Goal: Information Seeking & Learning: Find specific fact

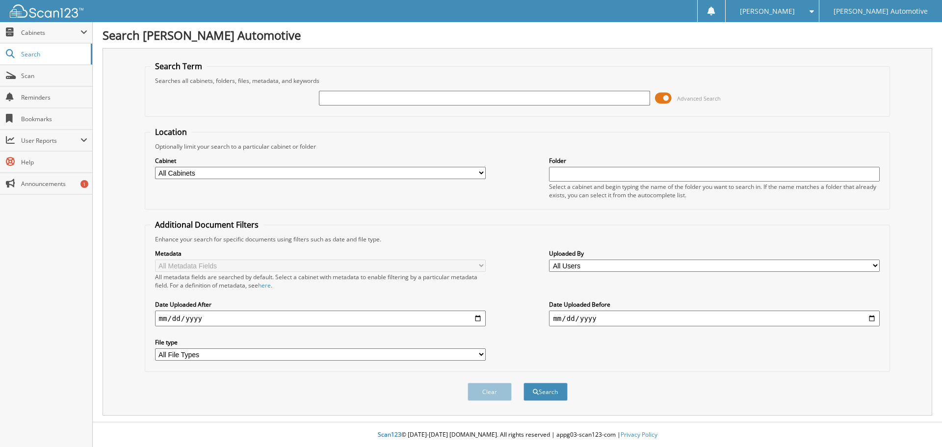
click at [349, 102] on input "text" at bounding box center [484, 98] width 331 height 15
type input "48035A"
click at [523, 382] on button "Search" at bounding box center [545, 391] width 44 height 18
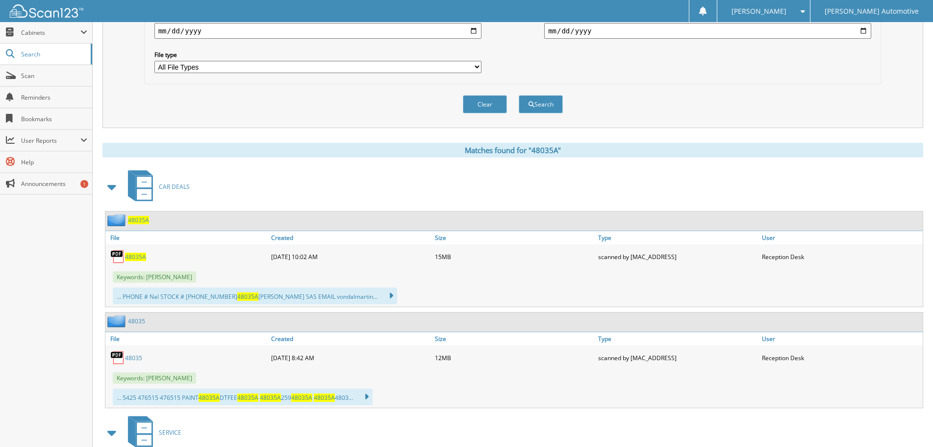
scroll to position [294, 0]
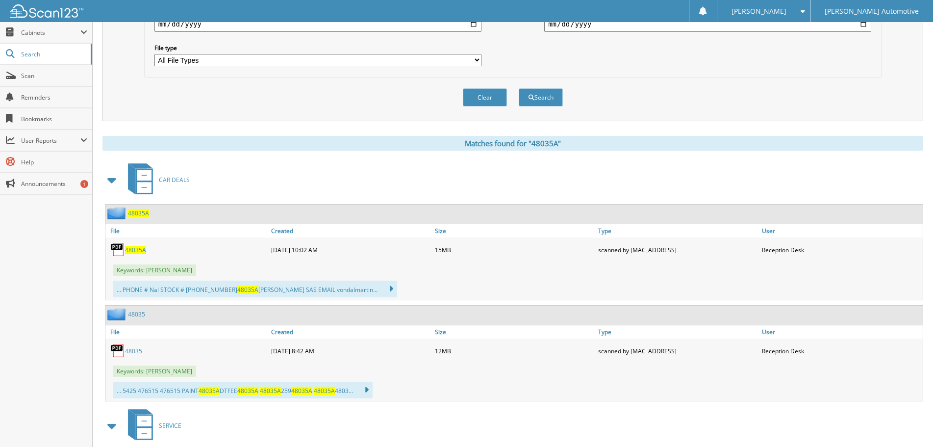
click at [134, 251] on span "48035A" at bounding box center [135, 250] width 21 height 8
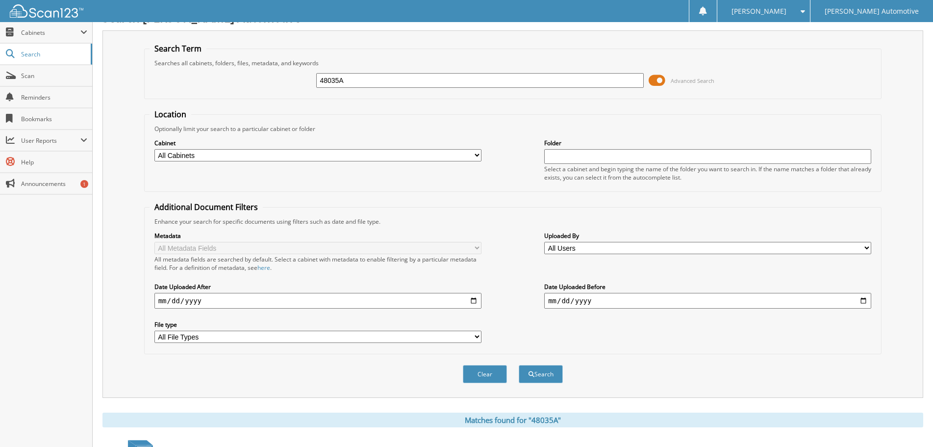
scroll to position [0, 0]
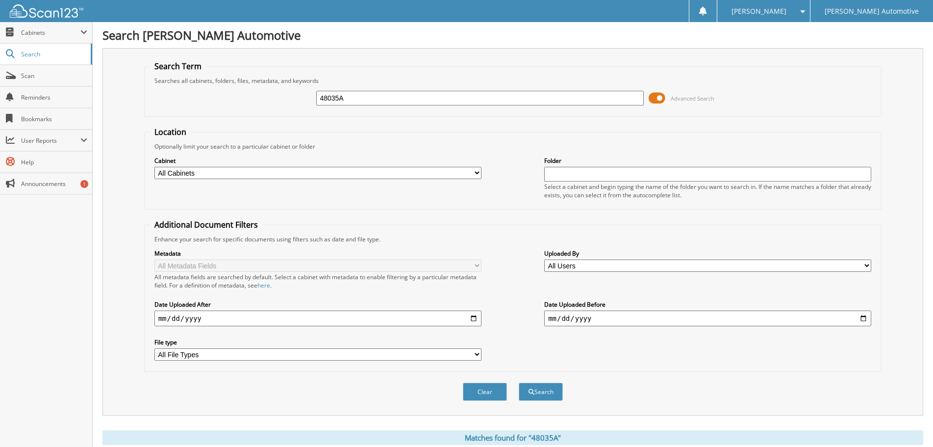
drag, startPoint x: 350, startPoint y: 99, endPoint x: 267, endPoint y: 93, distance: 83.1
click at [273, 93] on div "48035A Advanced Search" at bounding box center [513, 98] width 727 height 26
type input "48041a"
click at [519, 382] on button "Search" at bounding box center [541, 391] width 44 height 18
drag, startPoint x: 307, startPoint y: 98, endPoint x: 178, endPoint y: 93, distance: 128.6
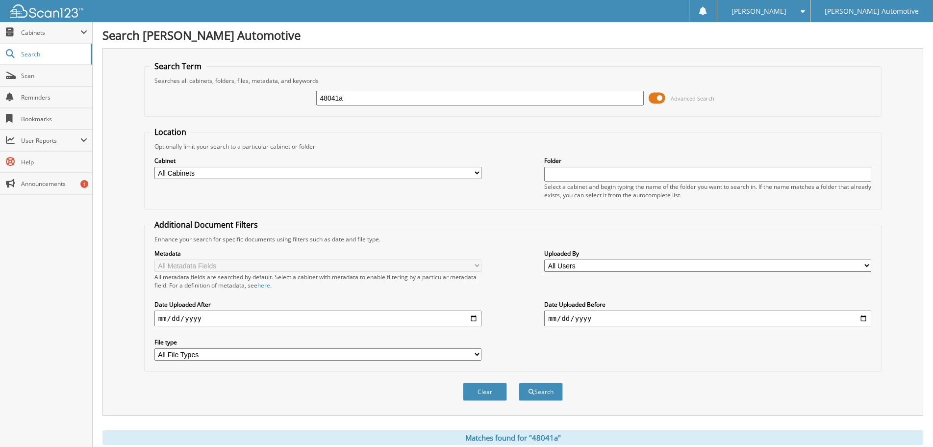
click at [195, 93] on div "48041a Advanced Search" at bounding box center [513, 98] width 727 height 26
type input "47963c"
click at [519, 382] on button "Search" at bounding box center [541, 391] width 44 height 18
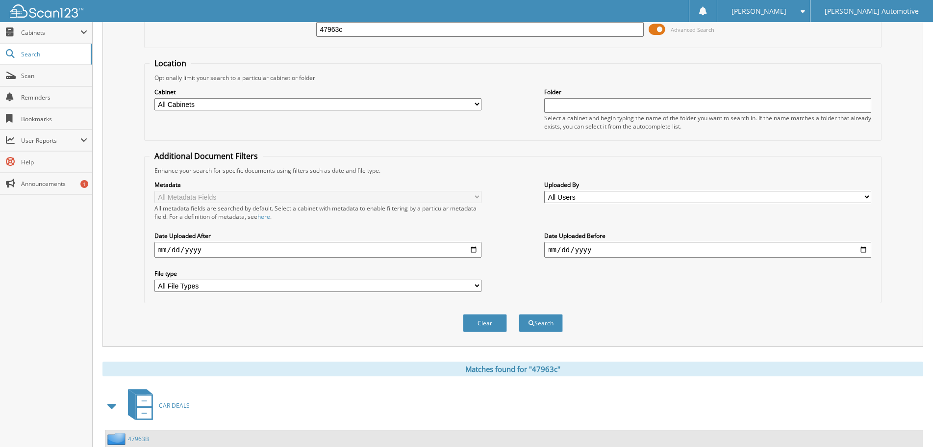
scroll to position [178, 0]
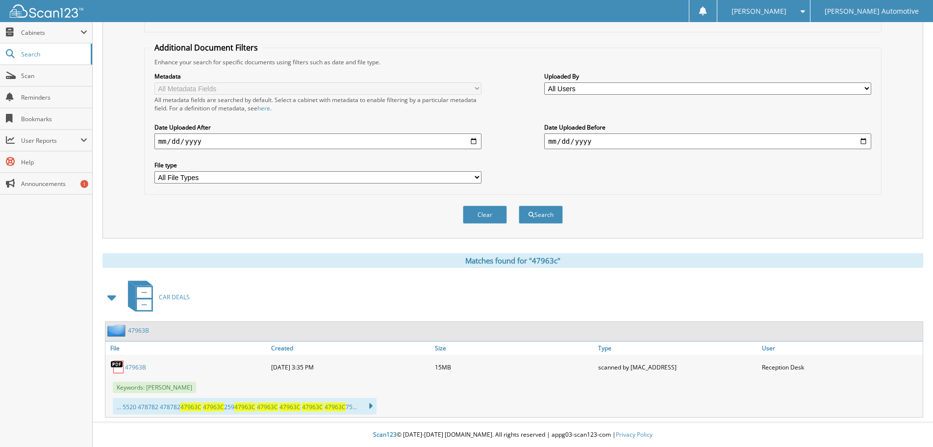
click at [138, 366] on link "47963B" at bounding box center [135, 367] width 21 height 8
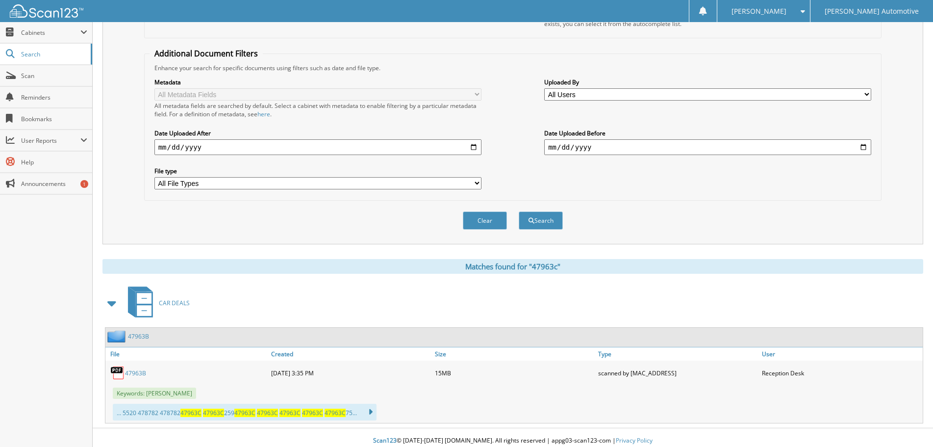
scroll to position [0, 0]
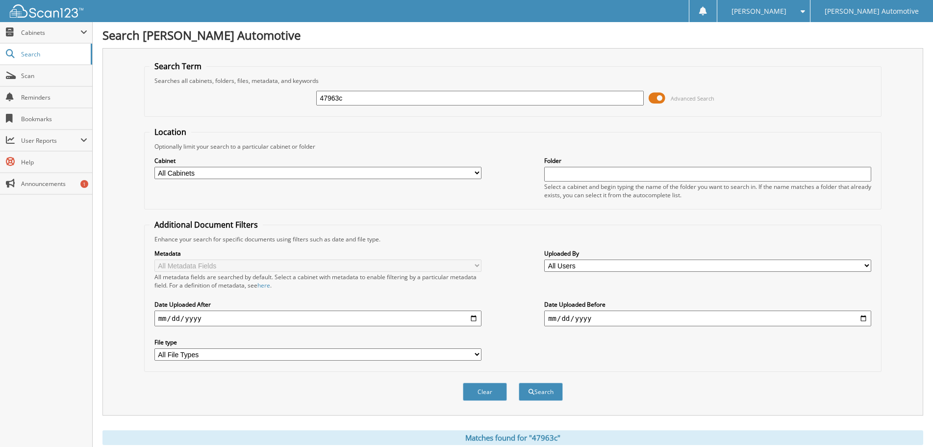
drag, startPoint x: 345, startPoint y: 97, endPoint x: 217, endPoint y: 94, distance: 128.0
click at [228, 94] on div "47963c Advanced Search" at bounding box center [513, 98] width 727 height 26
type input "48280"
click at [519, 382] on button "Search" at bounding box center [541, 391] width 44 height 18
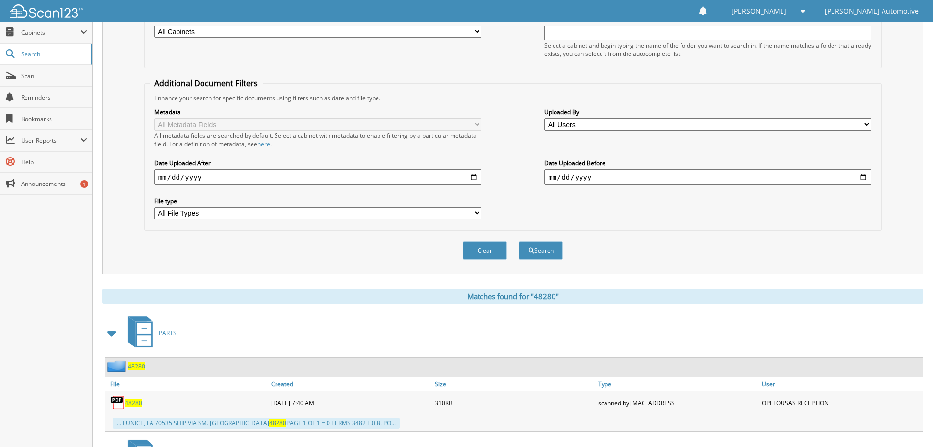
scroll to position [245, 0]
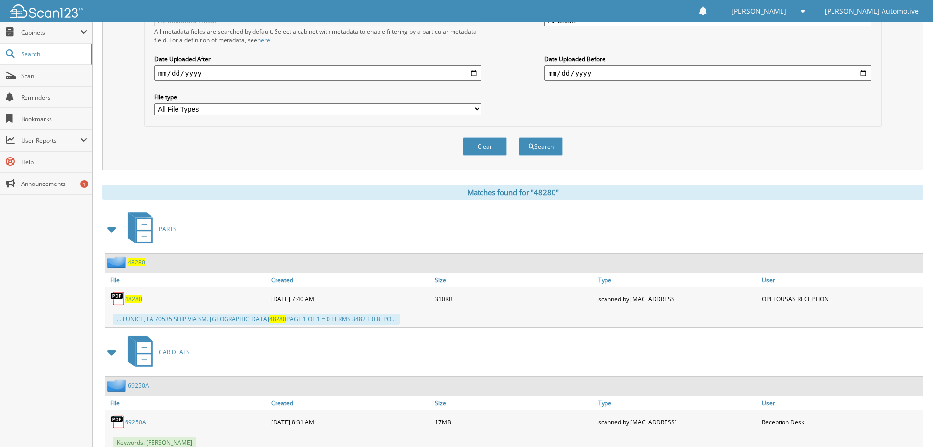
drag, startPoint x: 132, startPoint y: 299, endPoint x: 153, endPoint y: 295, distance: 21.4
click at [132, 299] on span "48280" at bounding box center [133, 299] width 17 height 8
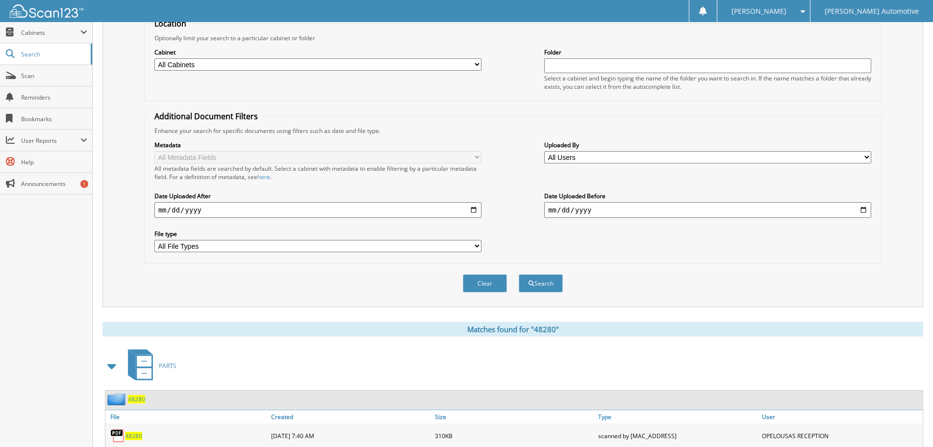
scroll to position [0, 0]
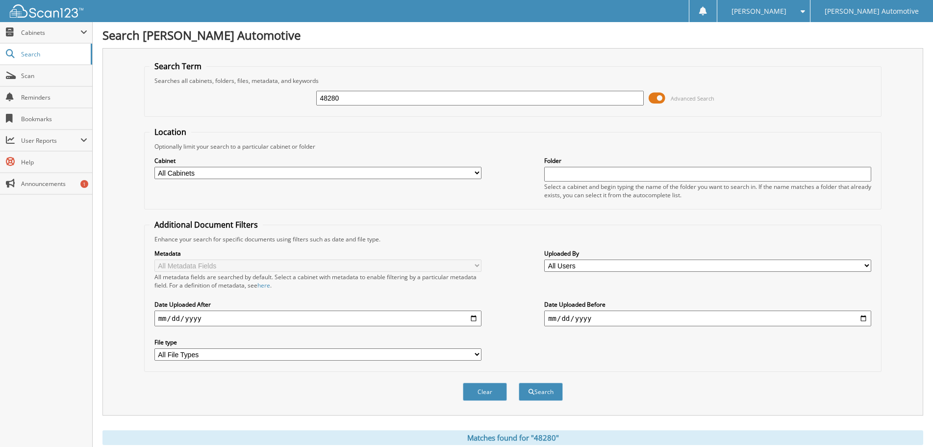
drag, startPoint x: 364, startPoint y: 97, endPoint x: 151, endPoint y: 93, distance: 213.8
click at [166, 93] on div "48280 Advanced Search" at bounding box center [513, 98] width 727 height 26
type input "48111"
click at [519, 382] on button "Search" at bounding box center [541, 391] width 44 height 18
drag, startPoint x: 362, startPoint y: 98, endPoint x: 213, endPoint y: 99, distance: 149.1
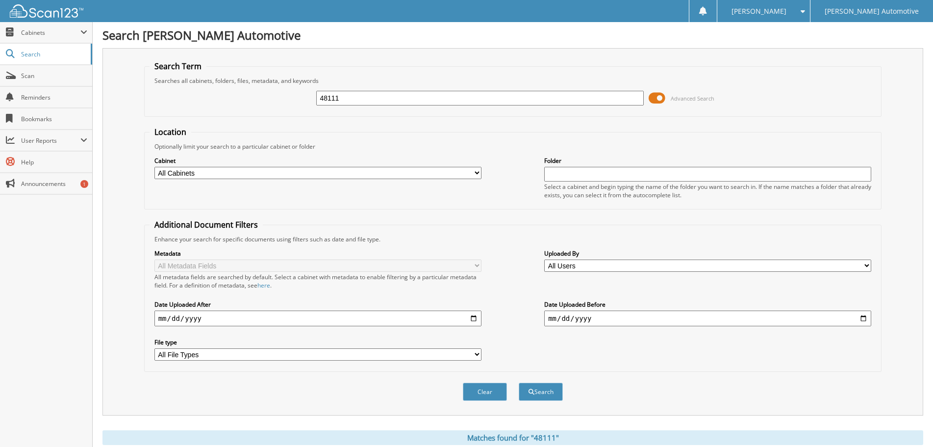
click at [226, 99] on div "48111 Advanced Search" at bounding box center [513, 98] width 727 height 26
type input "48279"
click at [519, 382] on button "Search" at bounding box center [541, 391] width 44 height 18
drag, startPoint x: 374, startPoint y: 94, endPoint x: 182, endPoint y: 92, distance: 191.7
click at [183, 92] on div "48279 Advanced Search" at bounding box center [513, 98] width 727 height 26
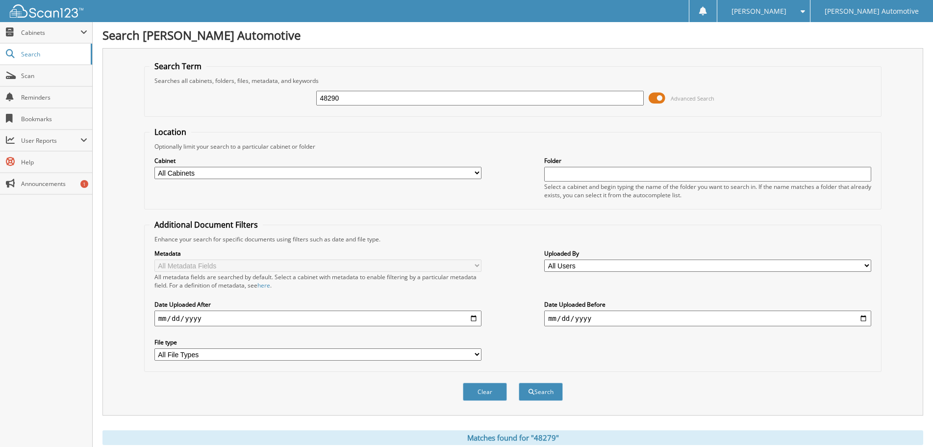
type input "48290"
click at [519, 382] on button "Search" at bounding box center [541, 391] width 44 height 18
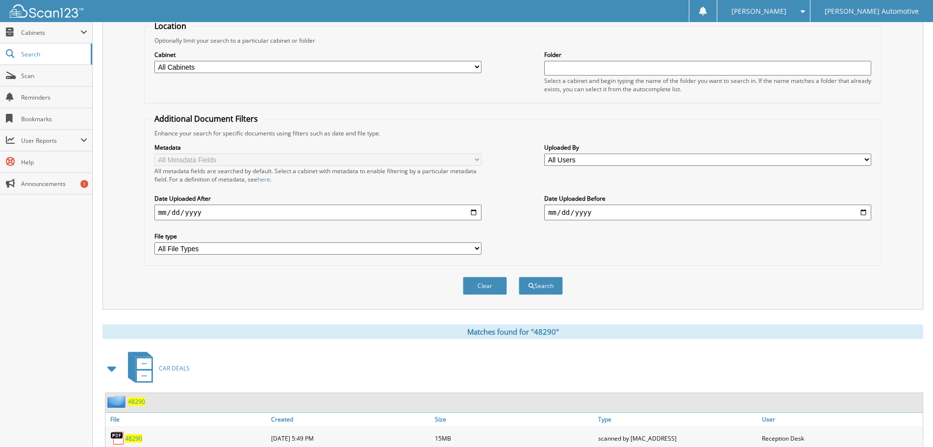
scroll to position [245, 0]
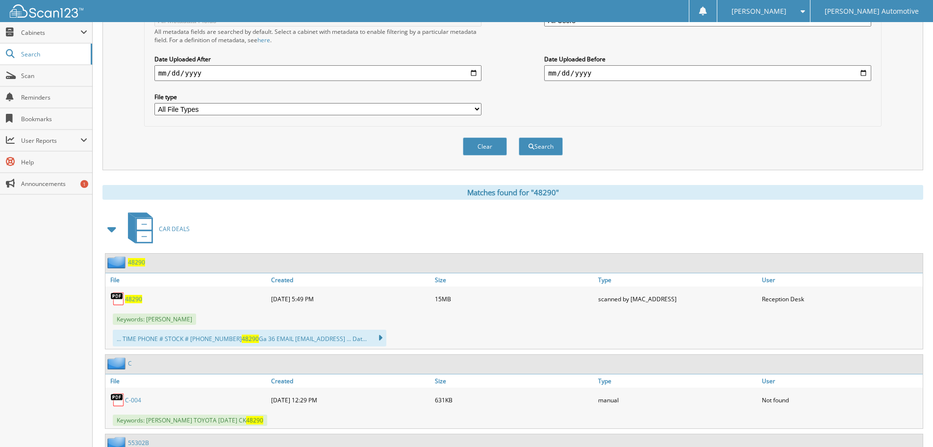
click at [134, 299] on span "48290" at bounding box center [133, 299] width 17 height 8
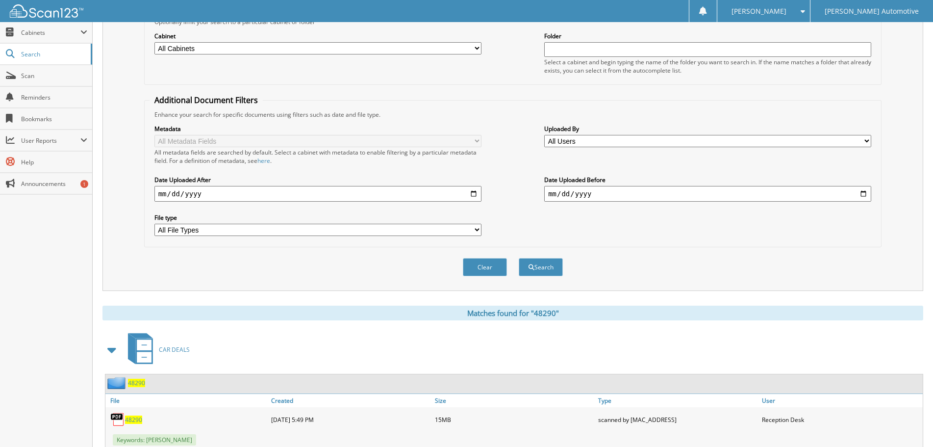
scroll to position [0, 0]
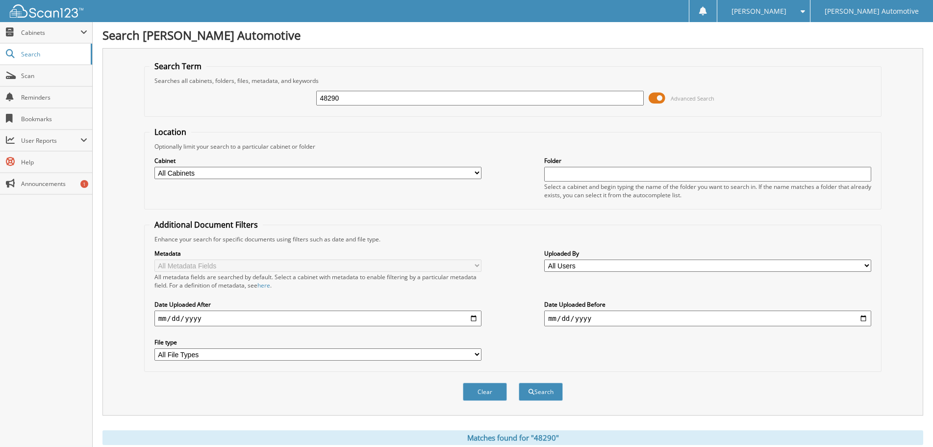
drag, startPoint x: 351, startPoint y: 97, endPoint x: 243, endPoint y: 103, distance: 108.1
click at [264, 101] on div "48290 Advanced Search" at bounding box center [513, 98] width 727 height 26
type input "48266a"
click at [519, 382] on button "Search" at bounding box center [541, 391] width 44 height 18
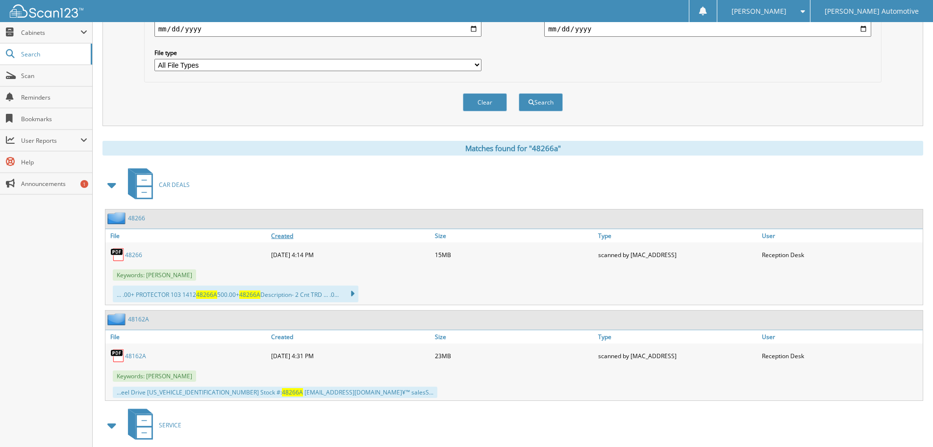
scroll to position [294, 0]
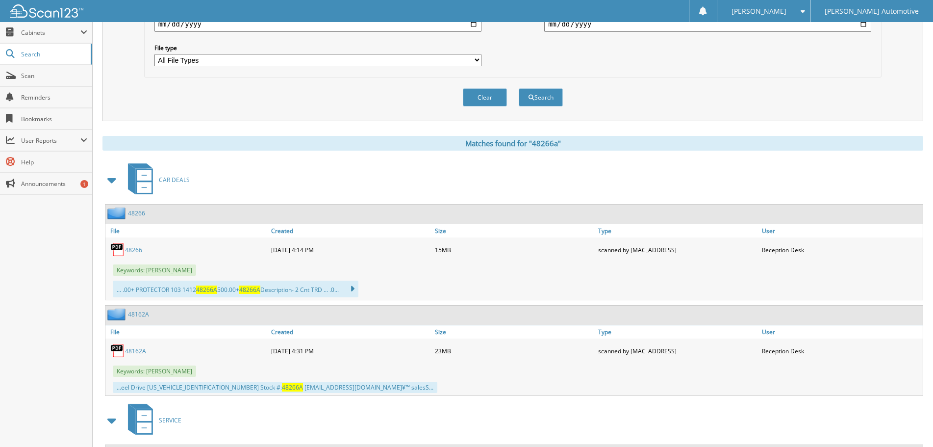
drag, startPoint x: 132, startPoint y: 250, endPoint x: 137, endPoint y: 250, distance: 5.4
click at [132, 250] on link "48266" at bounding box center [133, 250] width 17 height 8
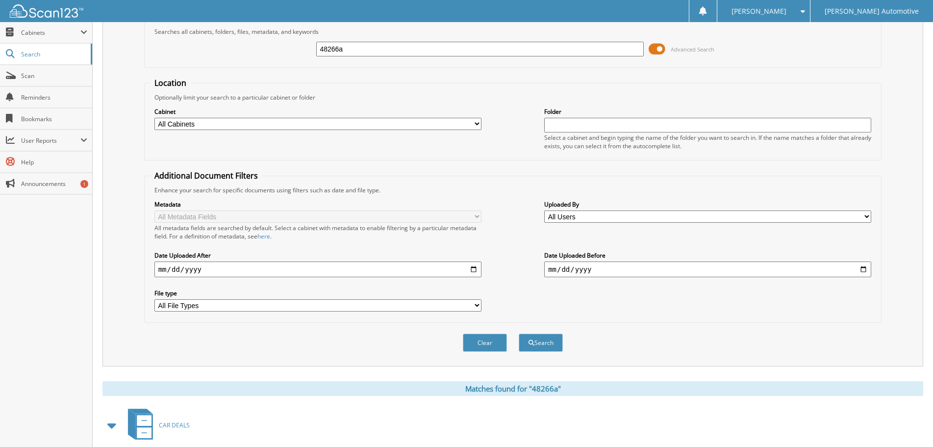
scroll to position [0, 0]
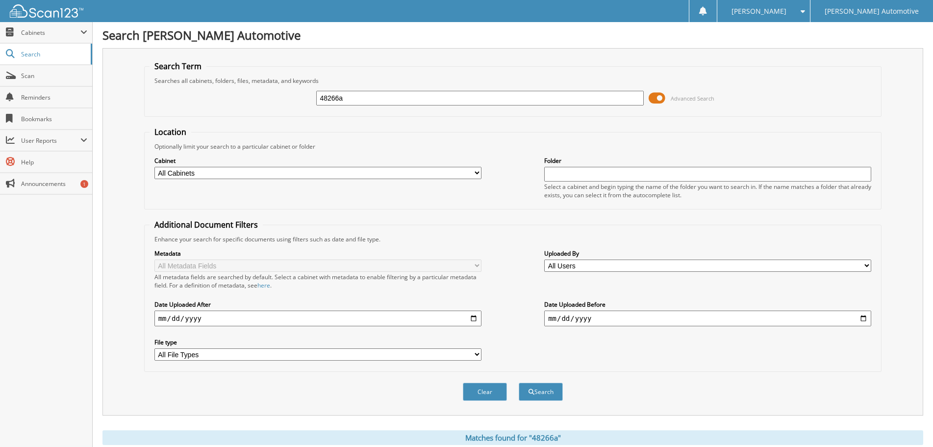
drag, startPoint x: 351, startPoint y: 96, endPoint x: 240, endPoint y: 94, distance: 110.9
click at [242, 94] on div "48266a Advanced Search" at bounding box center [513, 98] width 727 height 26
type input "48155"
click at [519, 382] on button "Search" at bounding box center [541, 391] width 44 height 18
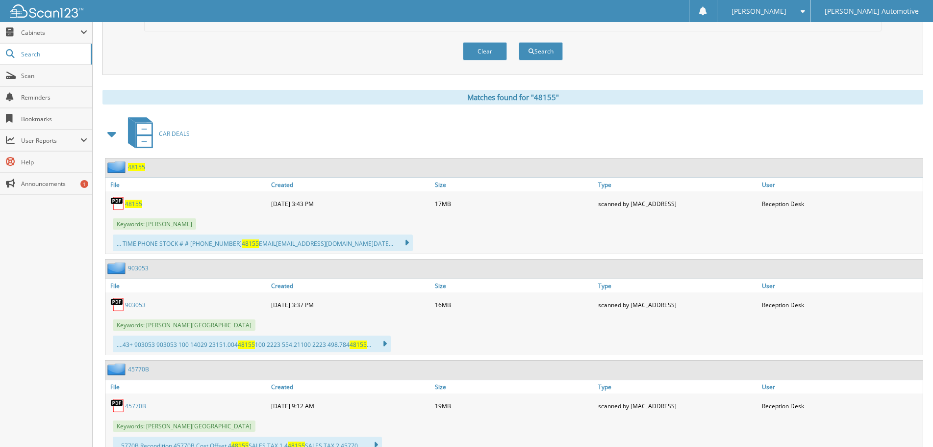
scroll to position [343, 0]
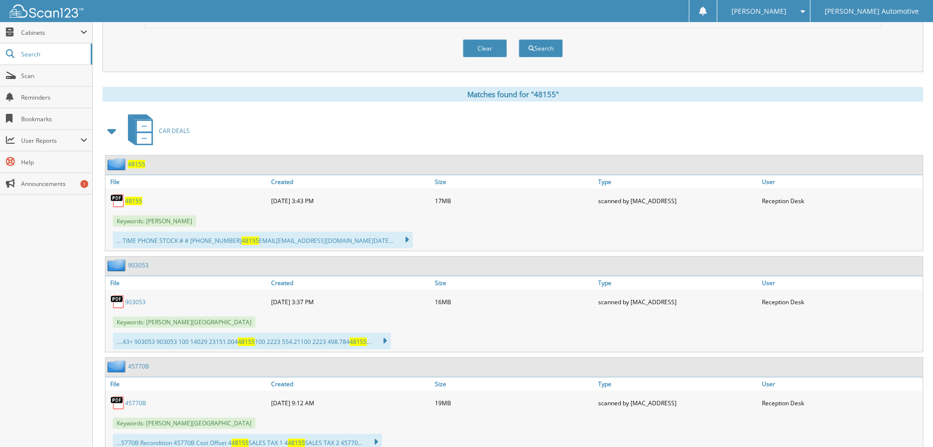
click at [131, 202] on span "48155" at bounding box center [133, 201] width 17 height 8
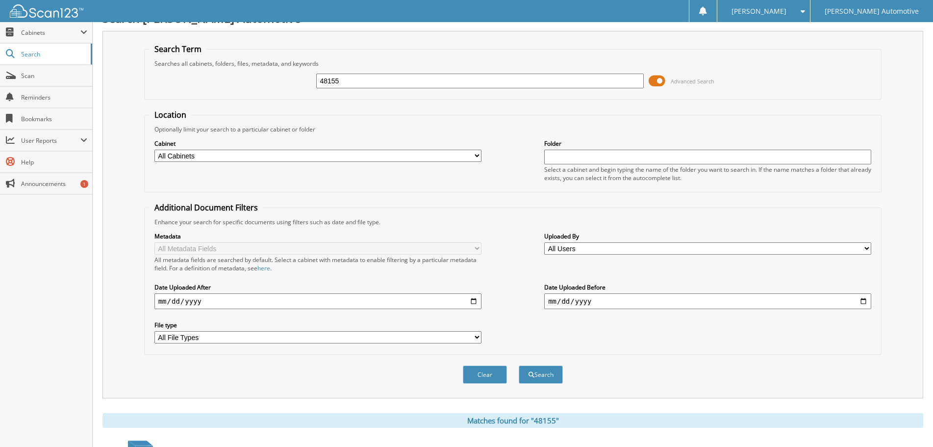
scroll to position [0, 0]
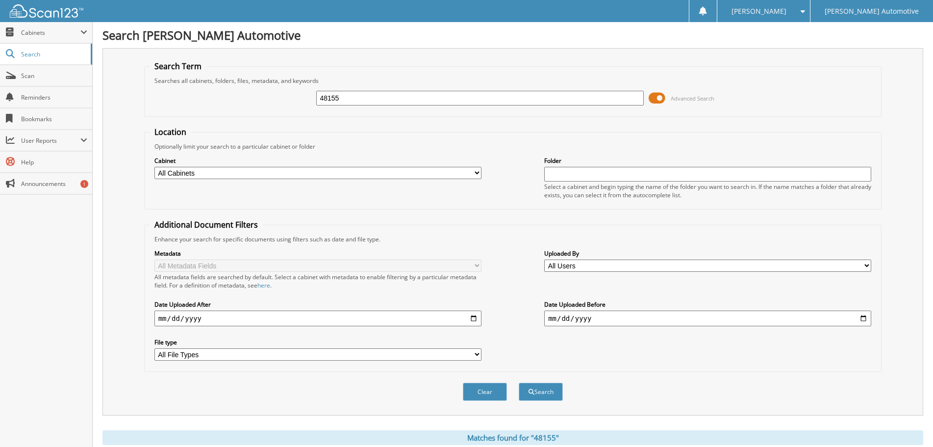
click at [353, 98] on input "48155" at bounding box center [479, 98] width 327 height 15
type input "48288"
click at [519, 382] on button "Search" at bounding box center [541, 391] width 44 height 18
click at [389, 94] on input "48288" at bounding box center [479, 98] width 327 height 15
type input "48228"
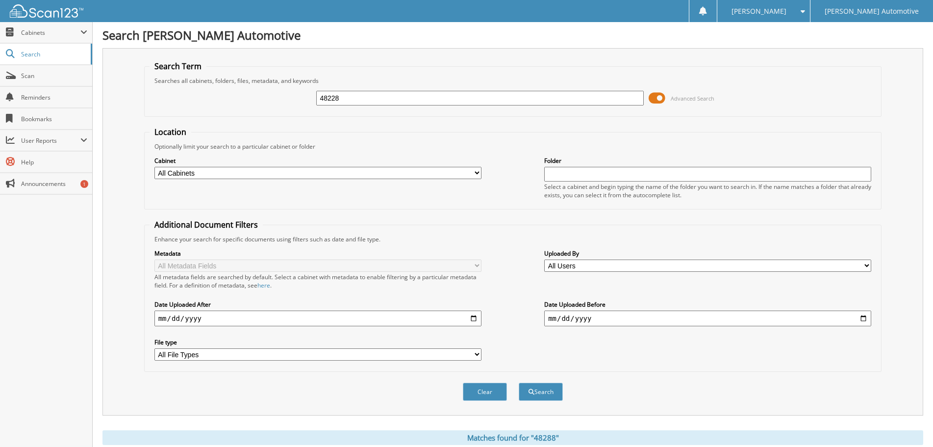
click at [519, 382] on button "Search" at bounding box center [541, 391] width 44 height 18
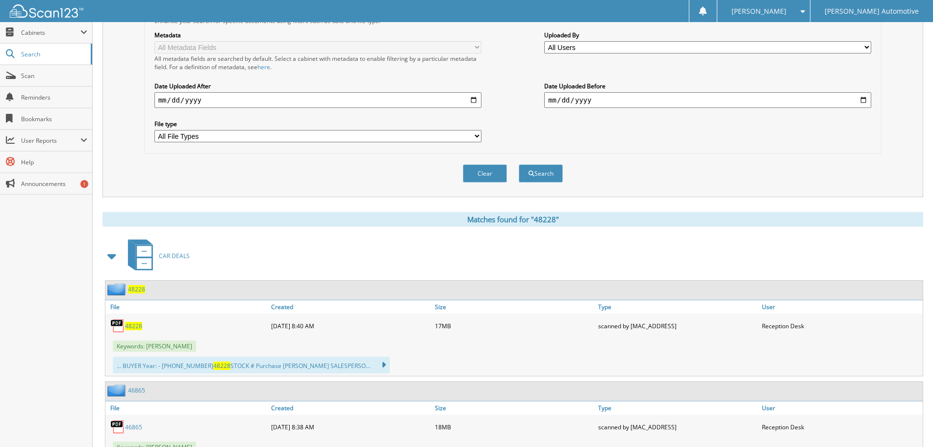
scroll to position [294, 0]
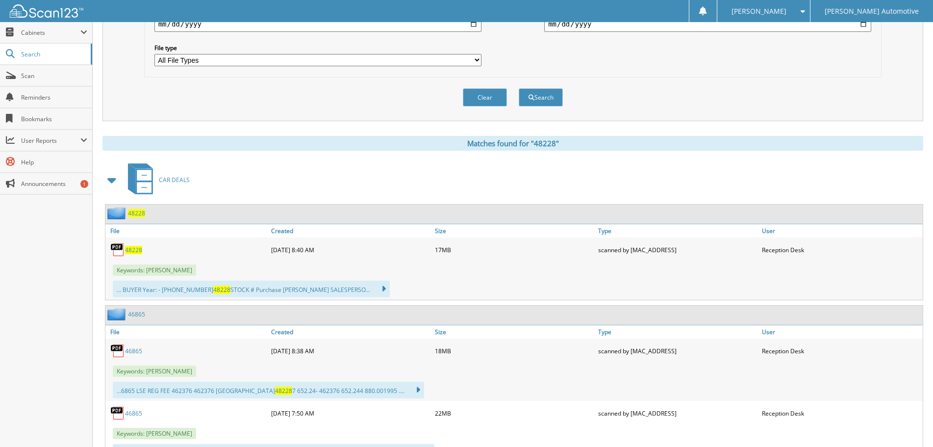
click at [134, 249] on span "48228" at bounding box center [133, 250] width 17 height 8
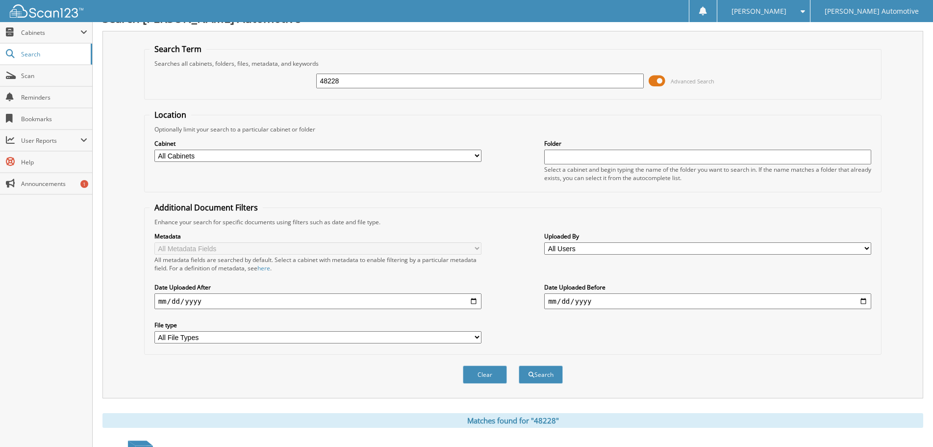
scroll to position [0, 0]
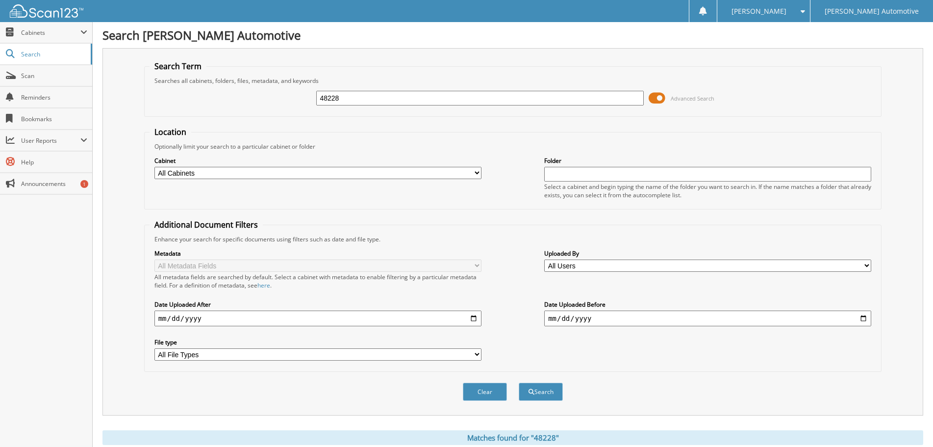
click at [363, 96] on input "48228" at bounding box center [479, 98] width 327 height 15
type input "48264"
click at [519, 382] on button "Search" at bounding box center [541, 391] width 44 height 18
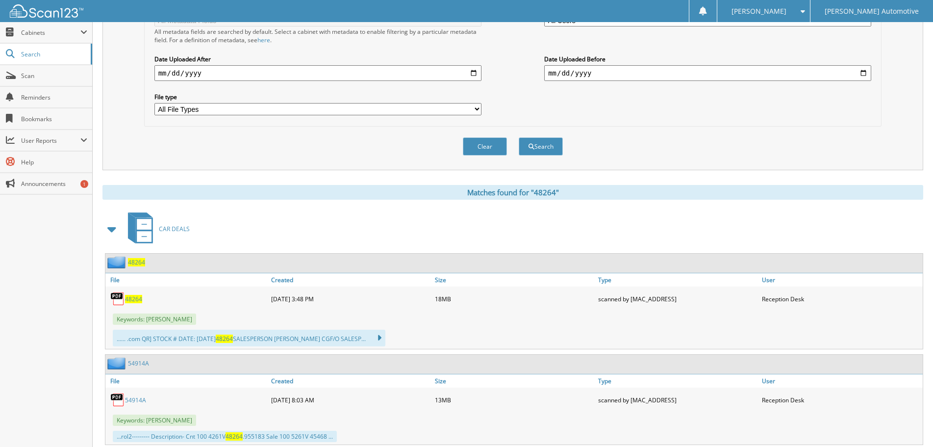
click at [137, 298] on span "48264" at bounding box center [133, 299] width 17 height 8
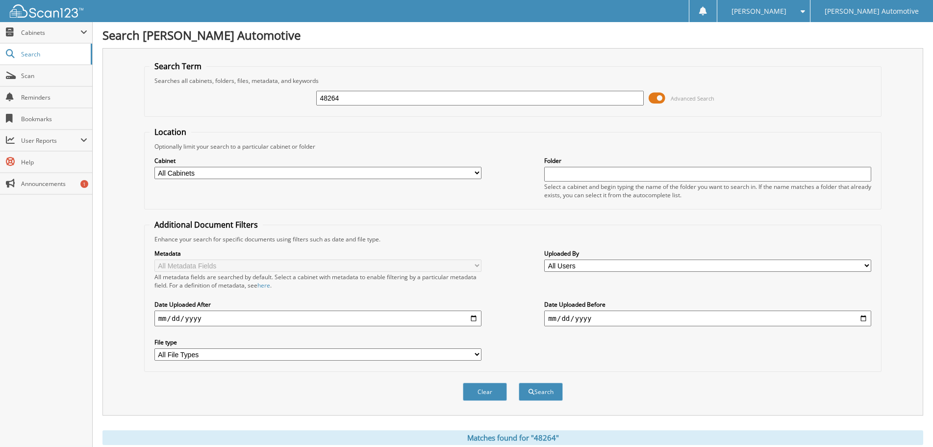
click at [367, 104] on input "48264" at bounding box center [479, 98] width 327 height 15
type input "48317"
click at [519, 382] on button "Search" at bounding box center [541, 391] width 44 height 18
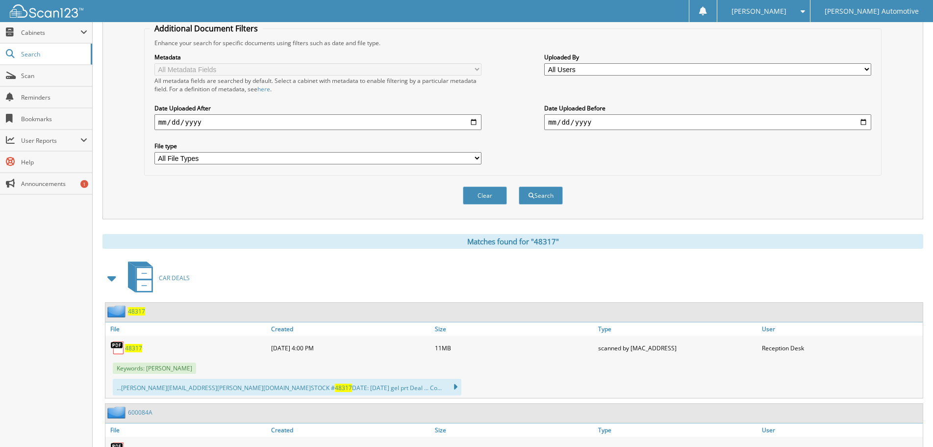
scroll to position [392, 0]
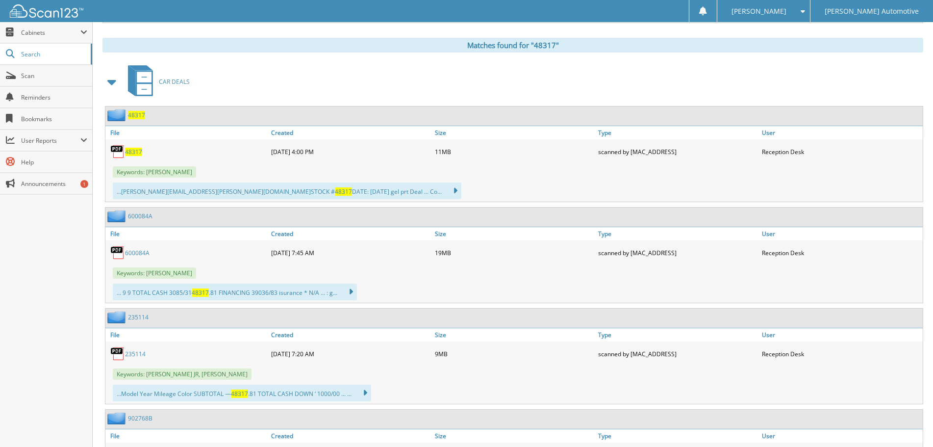
click at [134, 150] on span "48317" at bounding box center [133, 152] width 17 height 8
